Goal: Check status: Check status

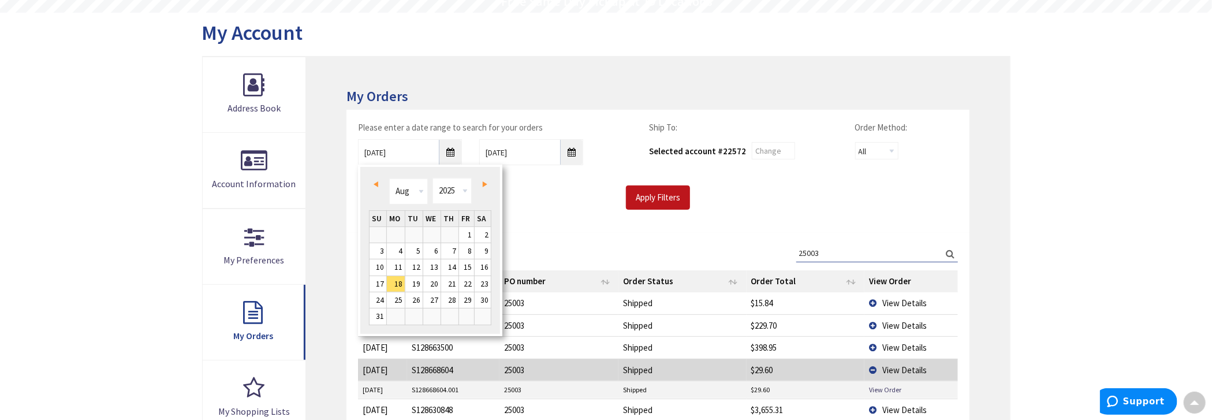
click at [377, 183] on span "Prev" at bounding box center [376, 184] width 5 height 6
click at [418, 230] on link "1" at bounding box center [413, 235] width 17 height 16
type input "07/01/2025"
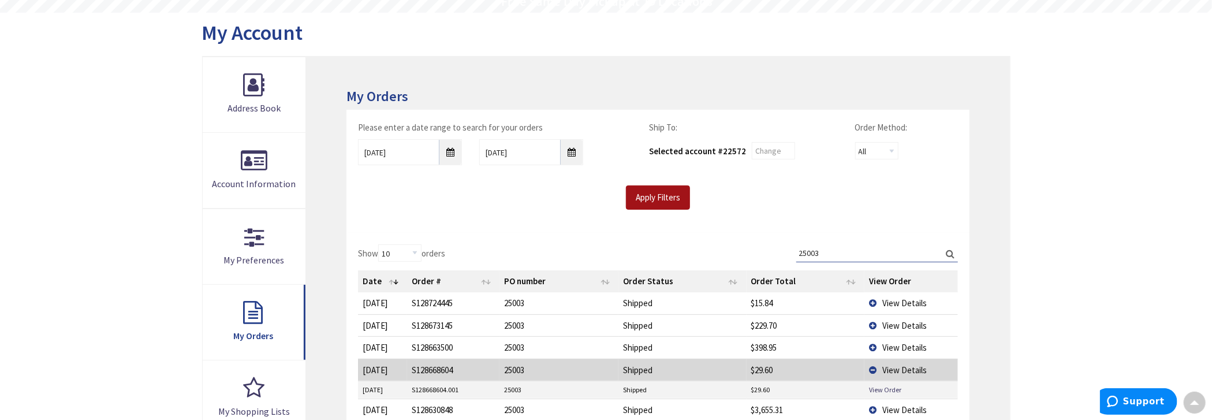
click at [671, 189] on input "Apply Filters" at bounding box center [658, 197] width 64 height 24
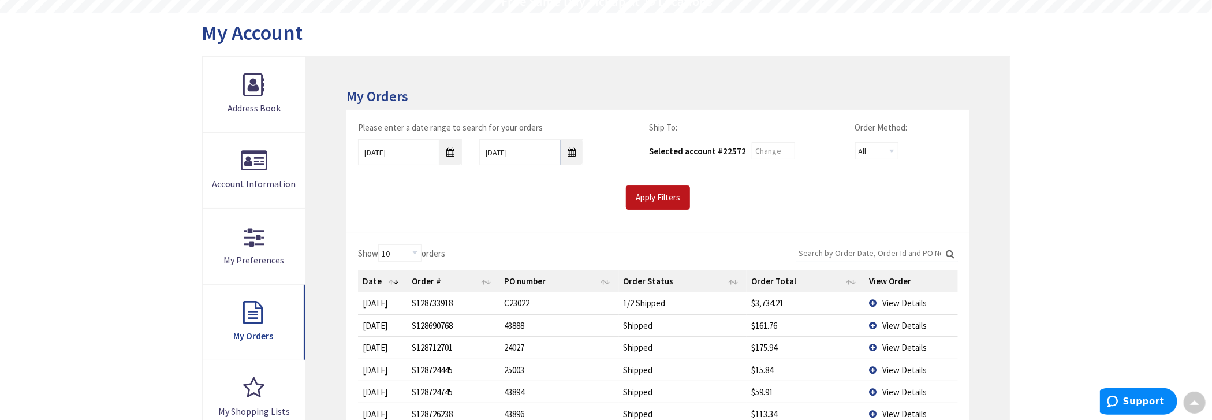
click at [835, 248] on input "Search:" at bounding box center [877, 252] width 162 height 17
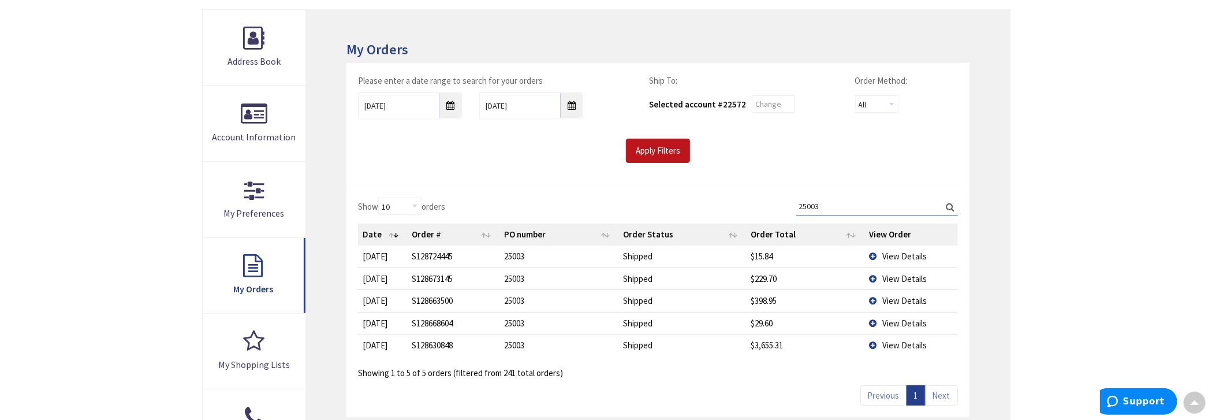
scroll to position [289, 0]
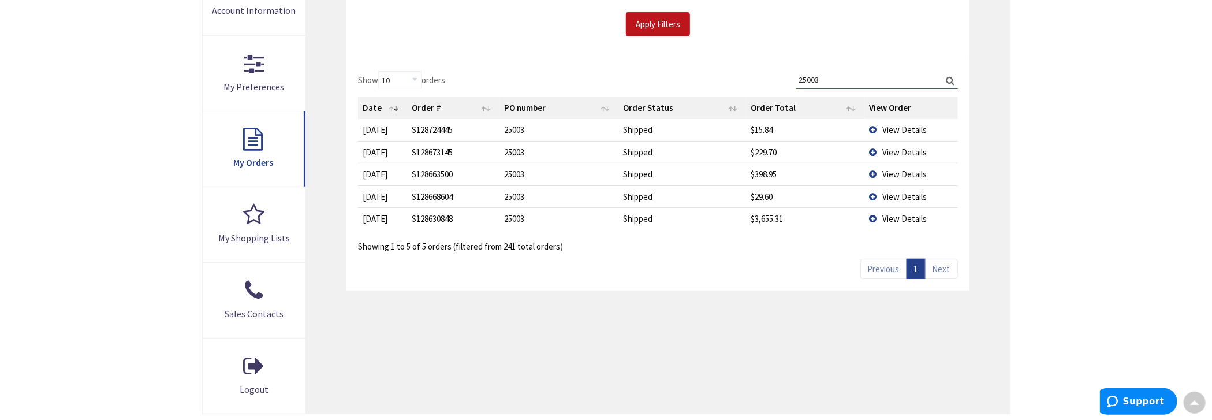
type input "25003"
click at [914, 126] on span "View Details" at bounding box center [904, 129] width 44 height 11
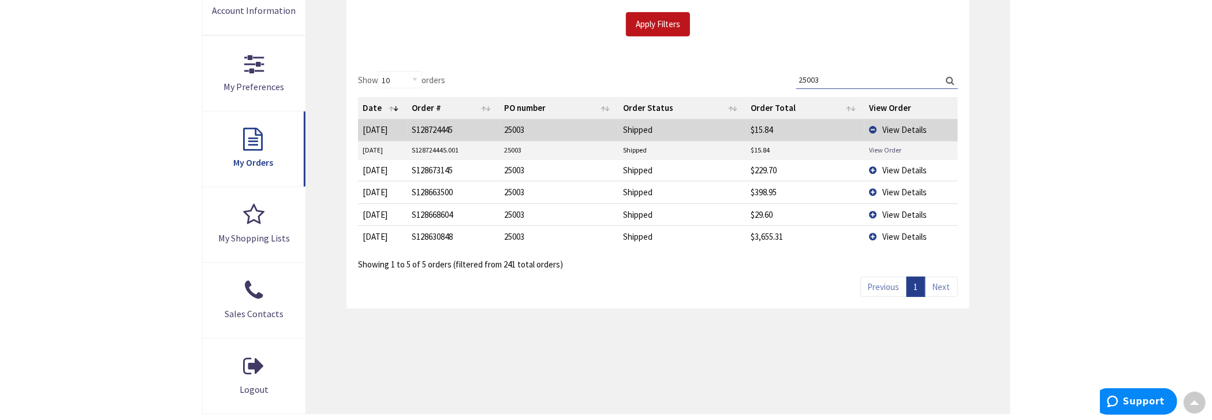
click at [880, 148] on link "View Order" at bounding box center [885, 150] width 32 height 10
click at [875, 129] on td "View Details" at bounding box center [912, 129] width 94 height 21
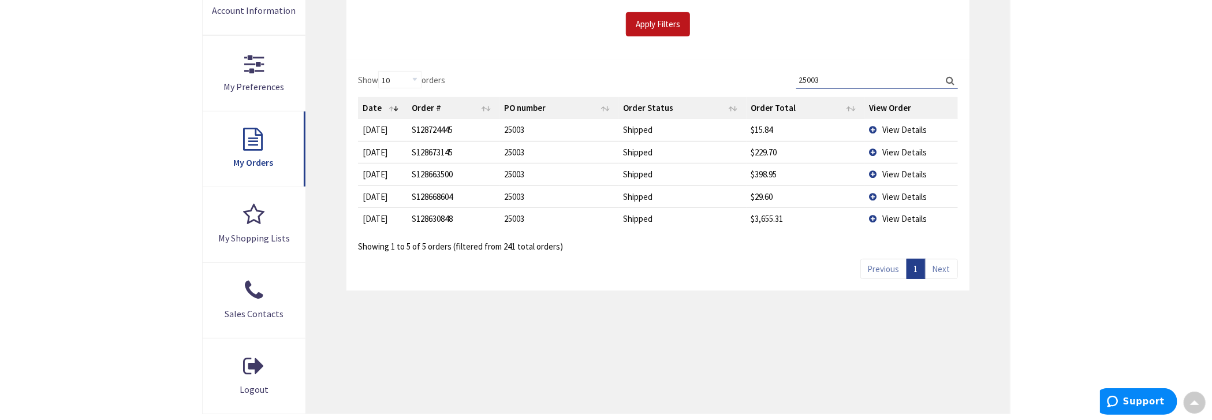
scroll to position [116, 0]
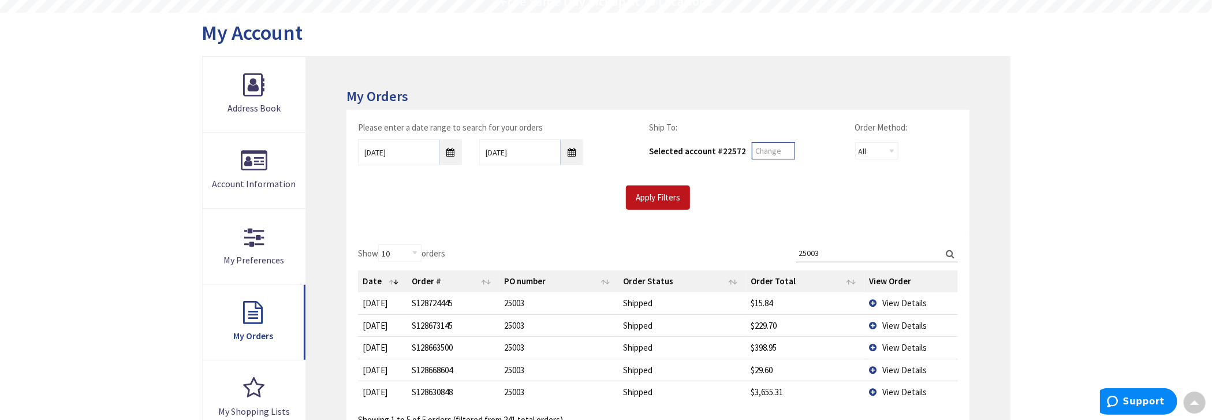
click at [763, 152] on input "text" at bounding box center [773, 150] width 43 height 17
type input "22576"
click at [685, 191] on input "Apply Filters" at bounding box center [658, 197] width 64 height 24
click at [880, 256] on input "Search:" at bounding box center [877, 252] width 162 height 17
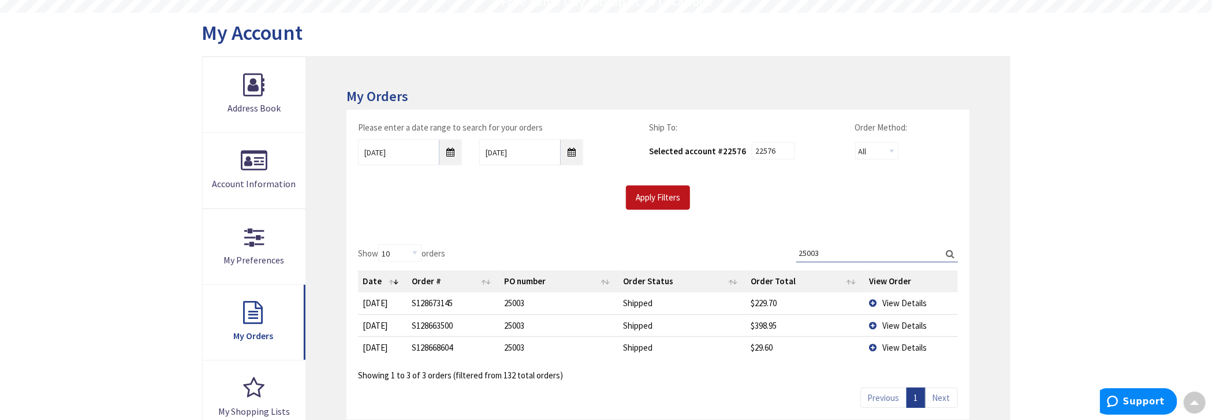
click at [843, 248] on input "25003" at bounding box center [877, 252] width 162 height 17
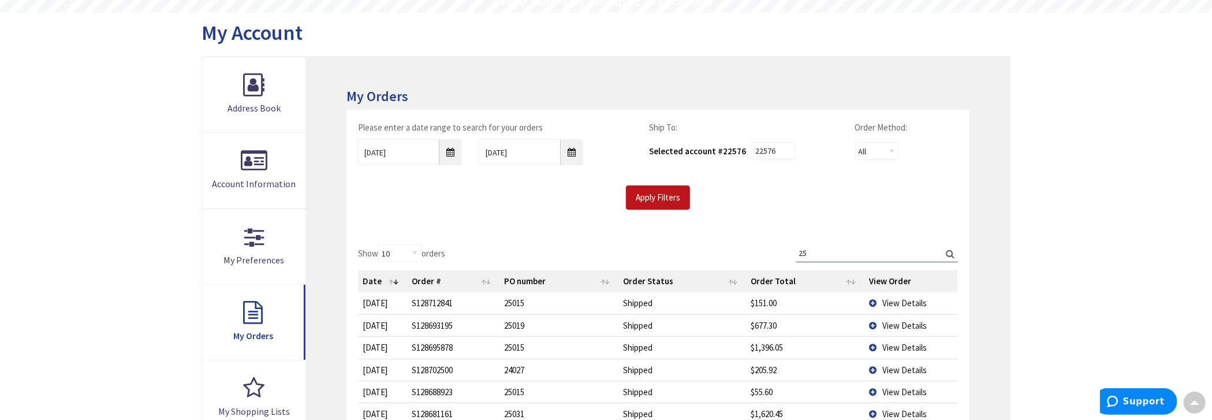
type input "2"
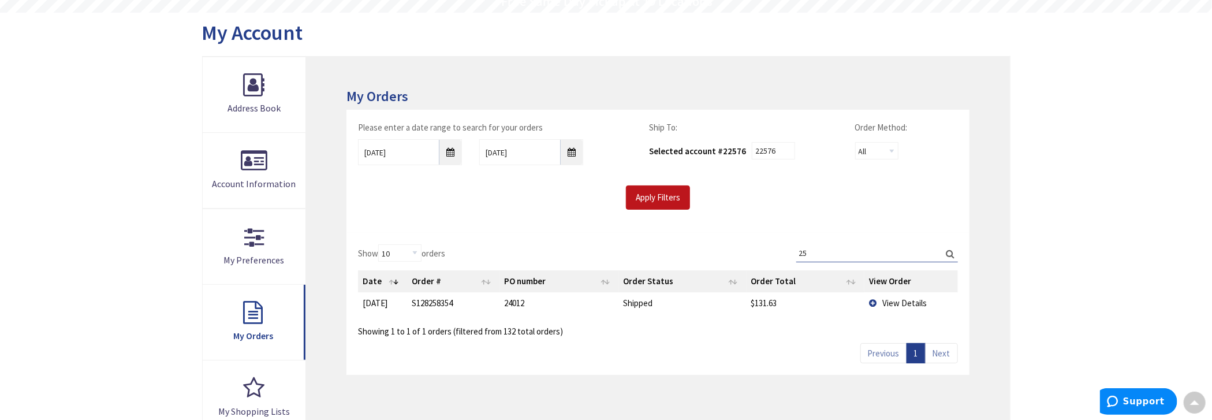
type input "2"
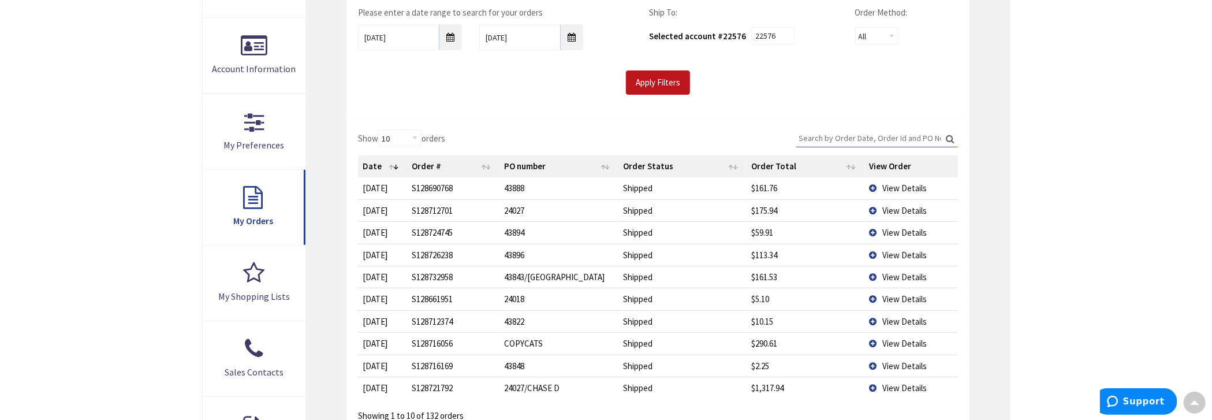
scroll to position [230, 0]
click at [782, 161] on th "Order Total" at bounding box center [806, 166] width 118 height 22
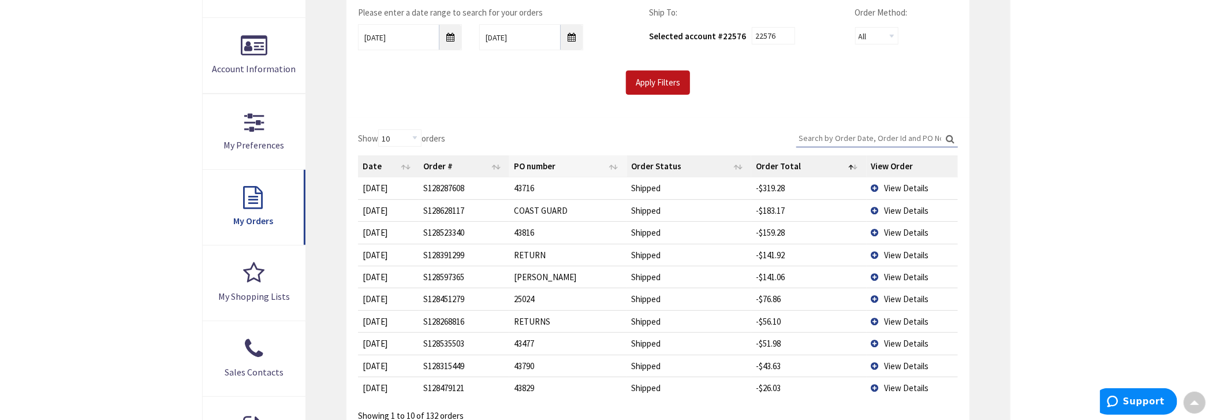
click at [518, 164] on th "PO number" at bounding box center [567, 166] width 117 height 22
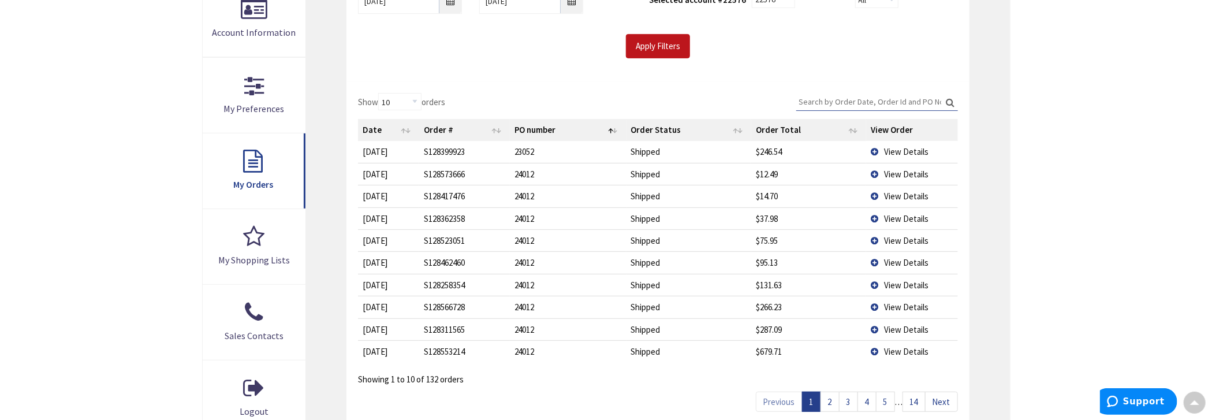
scroll to position [520, 0]
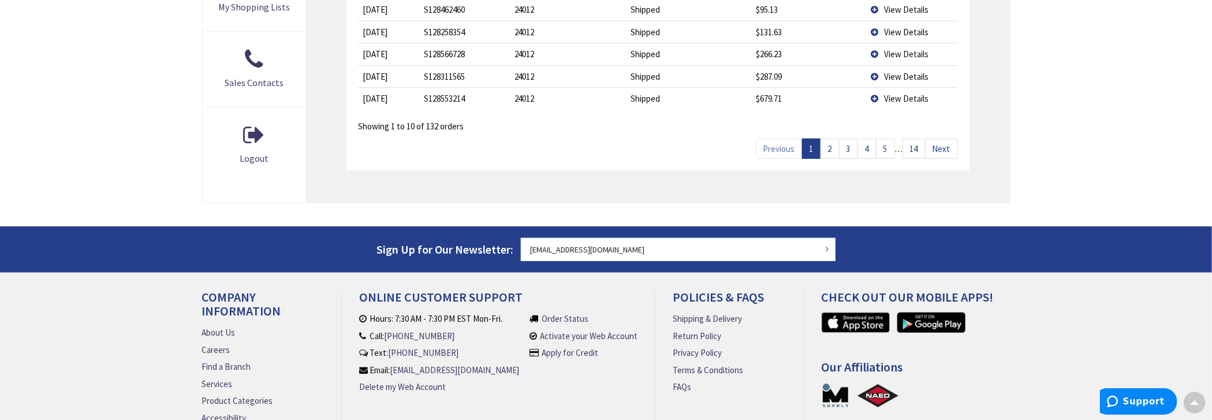
click at [888, 151] on link "5" at bounding box center [885, 149] width 19 height 20
click at [920, 148] on link "14" at bounding box center [914, 149] width 23 height 20
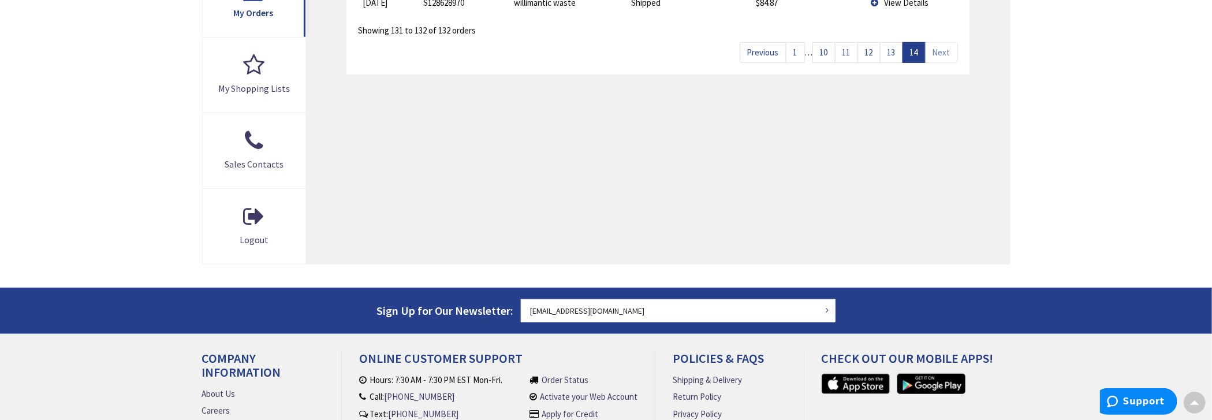
scroll to position [289, 0]
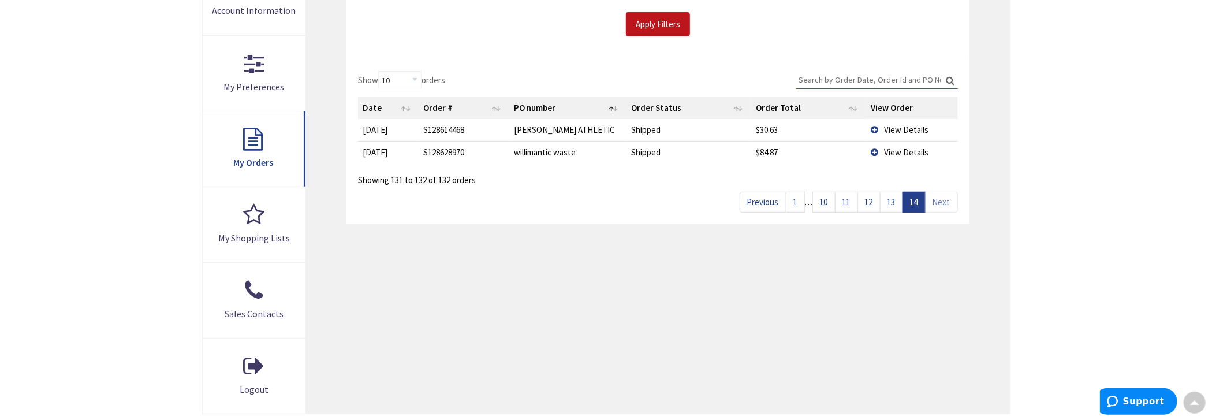
click at [900, 200] on link "13" at bounding box center [891, 202] width 23 height 20
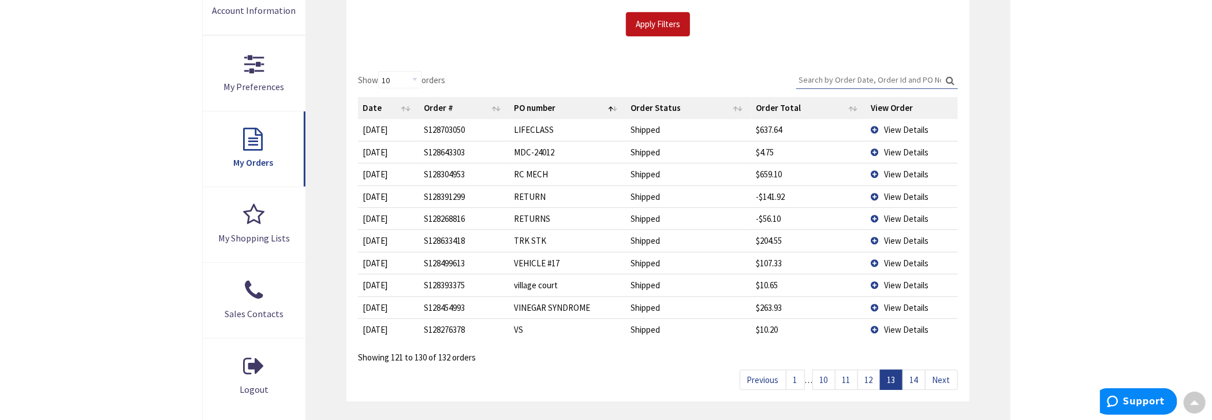
click at [873, 377] on link "12" at bounding box center [869, 380] width 23 height 20
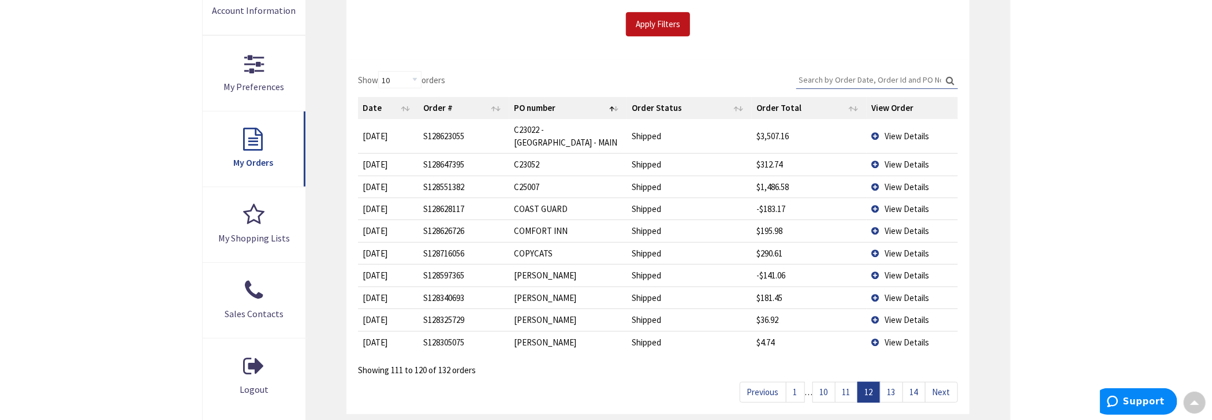
click at [850, 382] on link "11" at bounding box center [846, 392] width 23 height 20
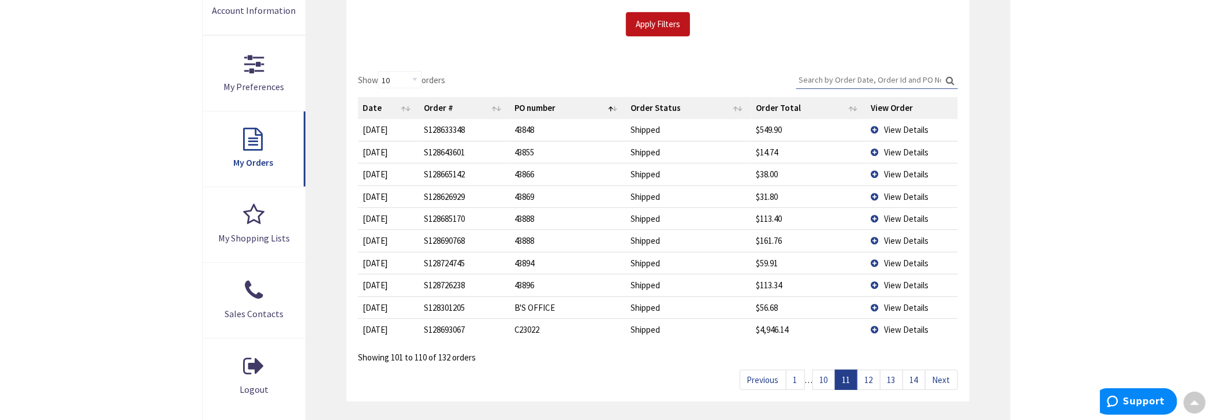
click at [829, 379] on link "10" at bounding box center [824, 380] width 23 height 20
click at [841, 381] on link "9" at bounding box center [840, 380] width 19 height 20
click at [844, 382] on link "8" at bounding box center [844, 380] width 19 height 20
click at [849, 380] on link "7" at bounding box center [848, 380] width 19 height 20
click at [849, 380] on link "6" at bounding box center [848, 380] width 19 height 20
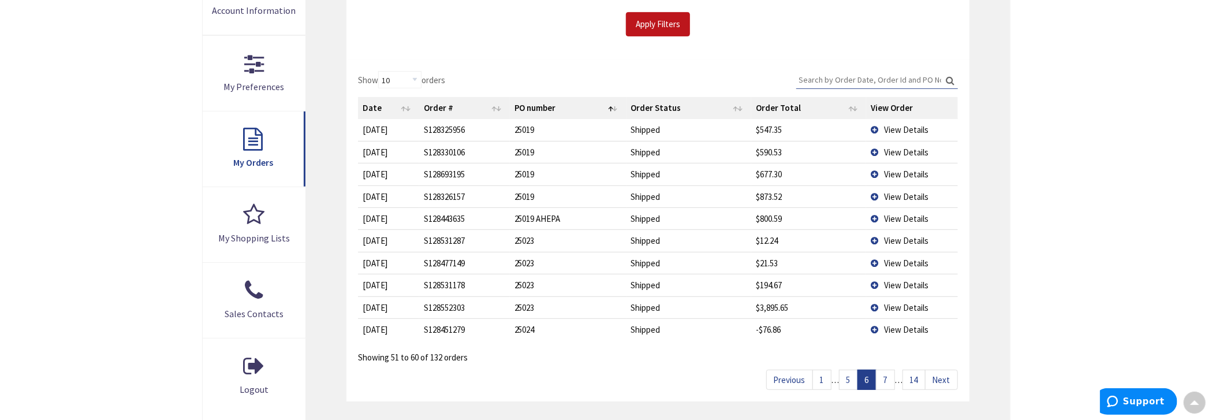
click at [848, 380] on link "5" at bounding box center [848, 380] width 19 height 20
click at [848, 380] on link "4" at bounding box center [848, 380] width 19 height 20
click at [848, 380] on link "3" at bounding box center [848, 380] width 19 height 20
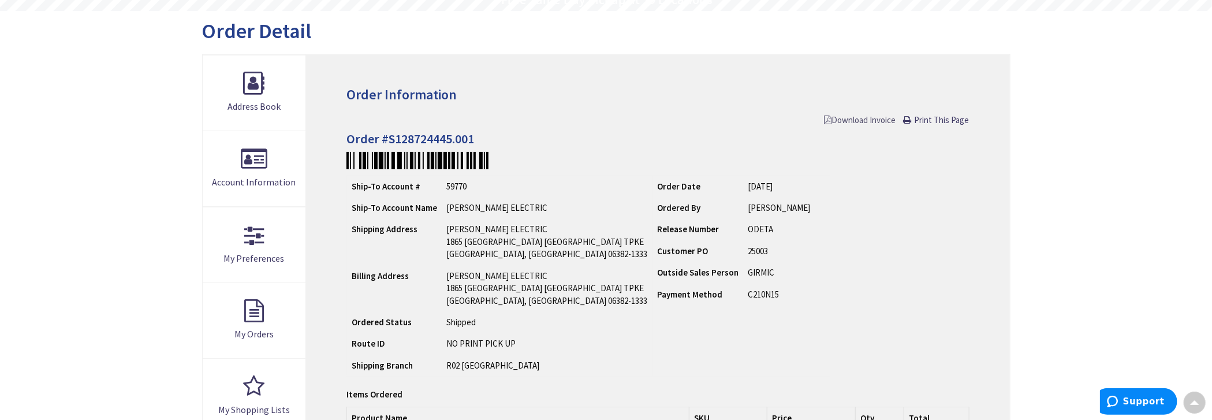
click at [854, 116] on span "Download Invoice" at bounding box center [861, 119] width 72 height 11
type input "[GEOGRAPHIC_DATA][PERSON_NAME], [GEOGRAPHIC_DATA]"
